Goal: Information Seeking & Learning: Learn about a topic

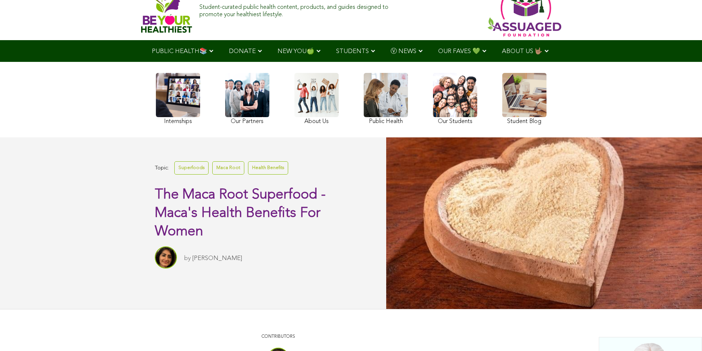
scroll to position [41, 0]
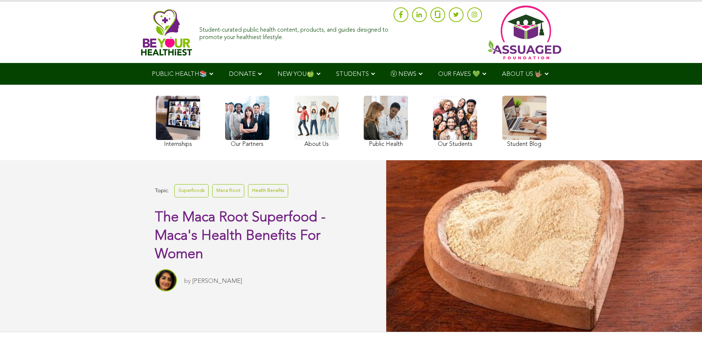
click at [275, 108] on div "Internships Our Partners About Us Public Health Our Students Student Blog" at bounding box center [351, 123] width 409 height 76
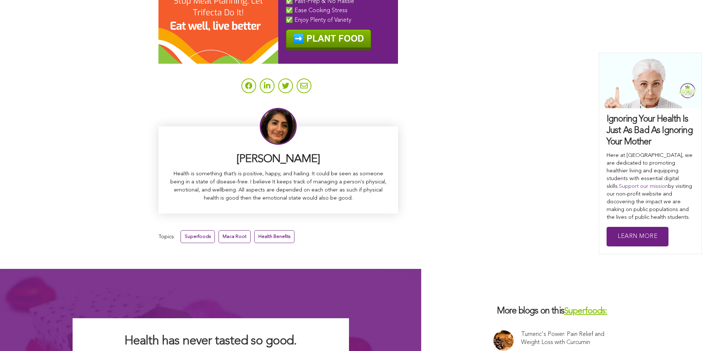
scroll to position [4626, 0]
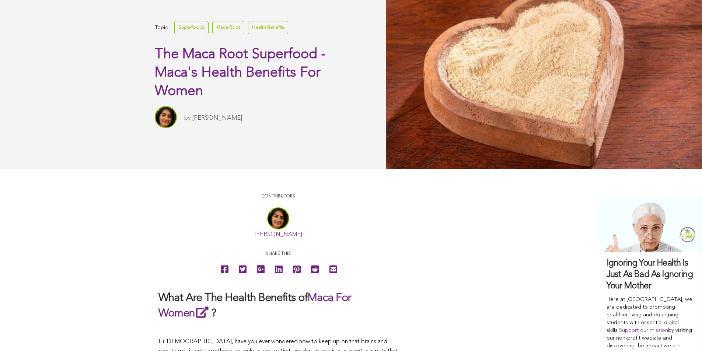
scroll to position [0, 0]
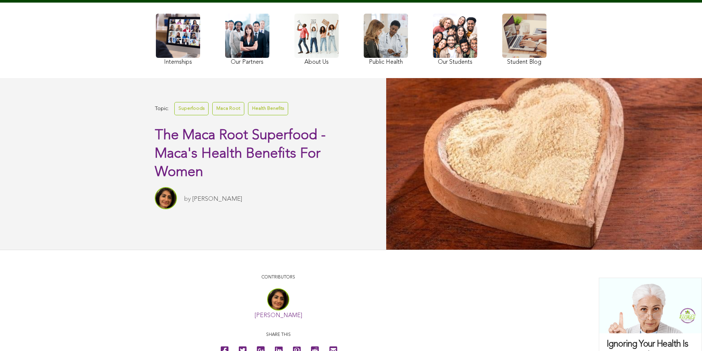
click at [152, 108] on div "Topic: Superfoods Maca Root Health Benefits The Maca Root Superfood - Maca's He…" at bounding box center [193, 163] width 386 height 171
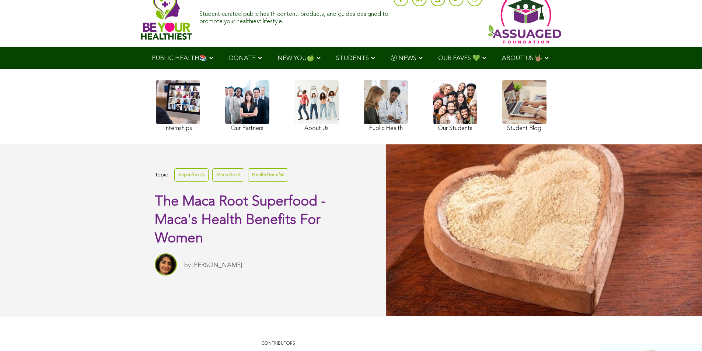
scroll to position [14, 0]
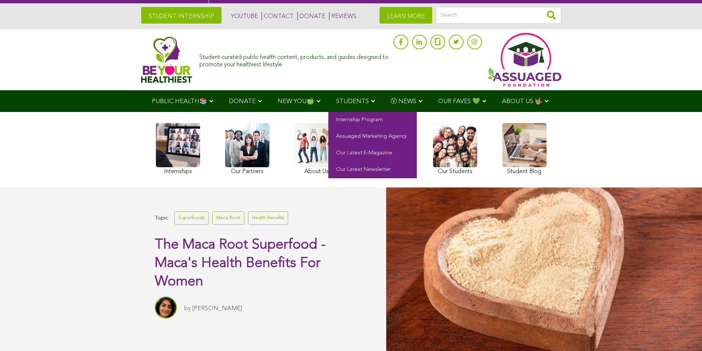
click at [336, 98] on span "STUDENTS" at bounding box center [352, 101] width 33 height 6
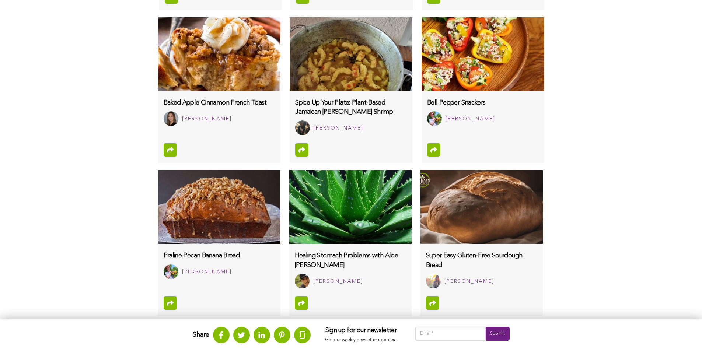
scroll to position [616, 0]
